Goal: Find specific page/section: Find specific page/section

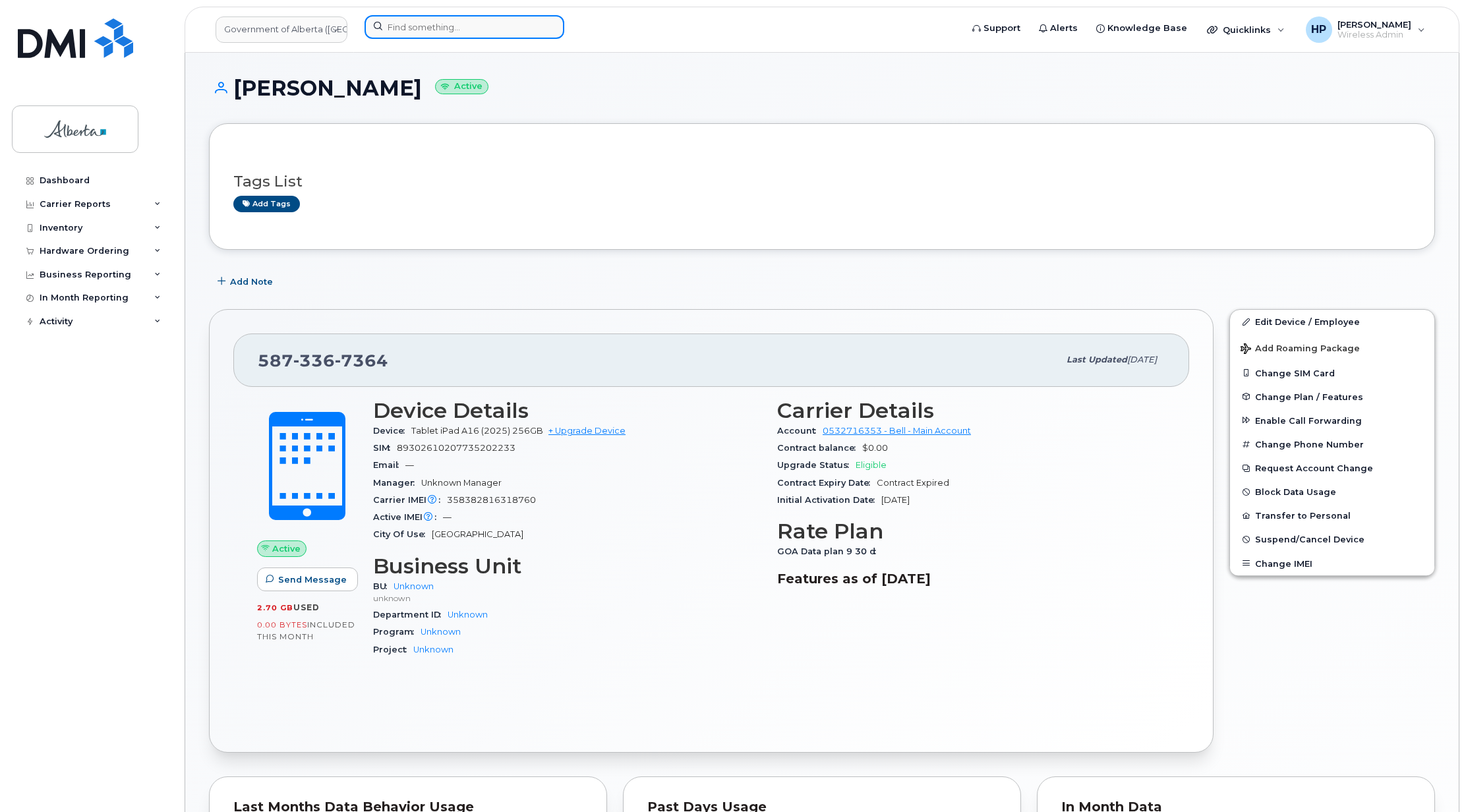
click at [401, 22] on input at bounding box center [464, 27] width 200 height 24
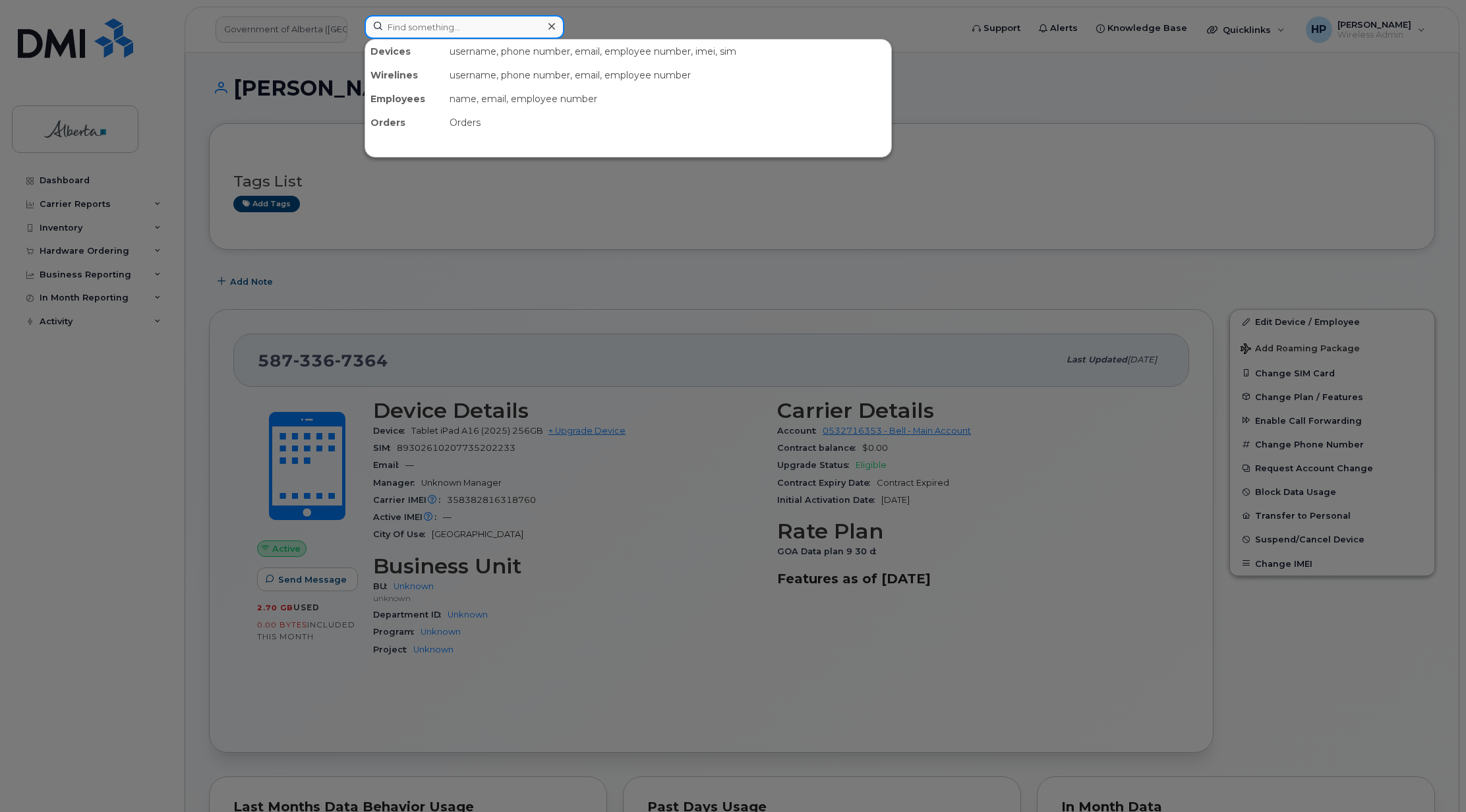
paste input "[PERSON_NAME]"
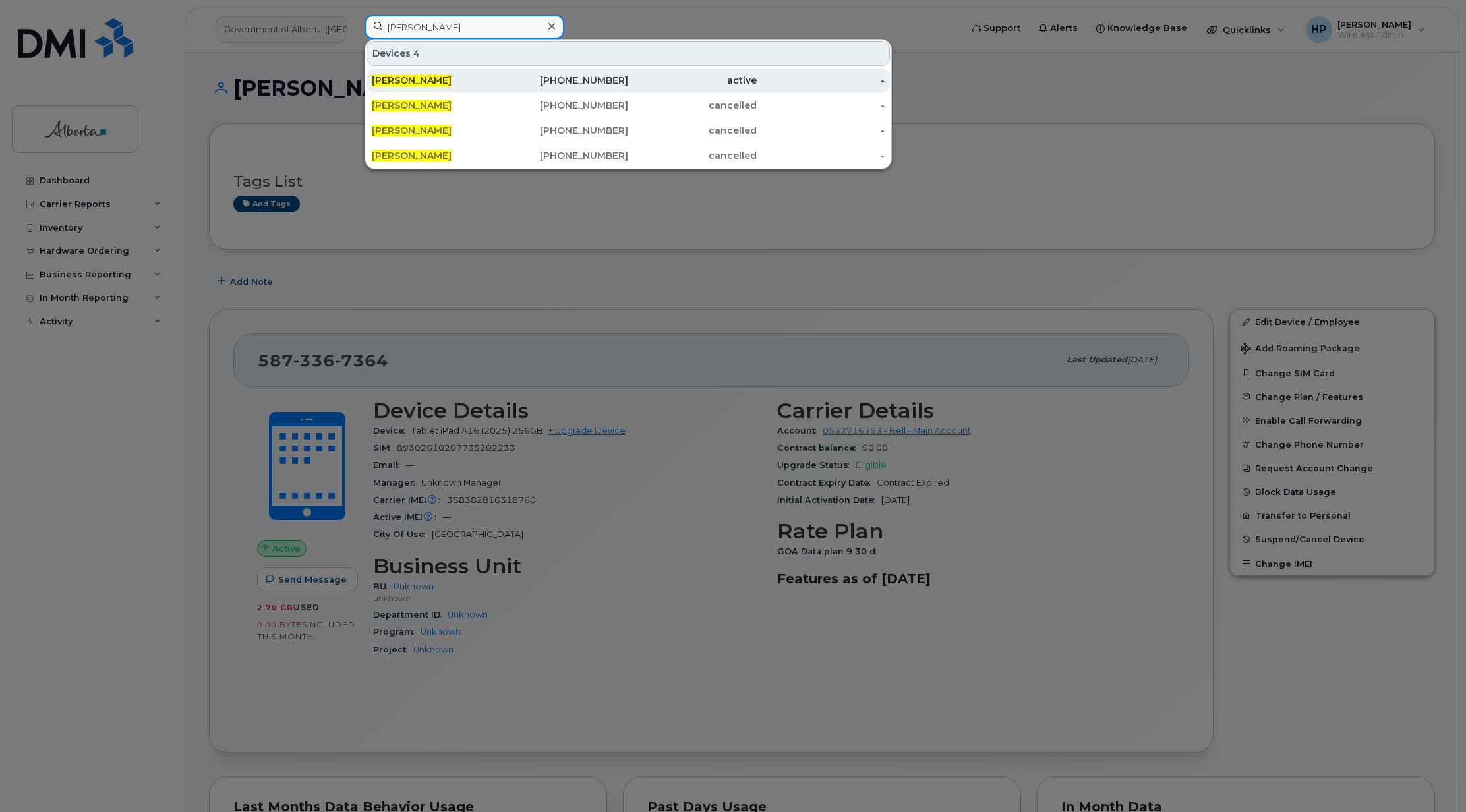
type input "[PERSON_NAME]"
click at [394, 85] on span "[PERSON_NAME]" at bounding box center [412, 80] width 80 height 12
